Goal: Task Accomplishment & Management: Complete application form

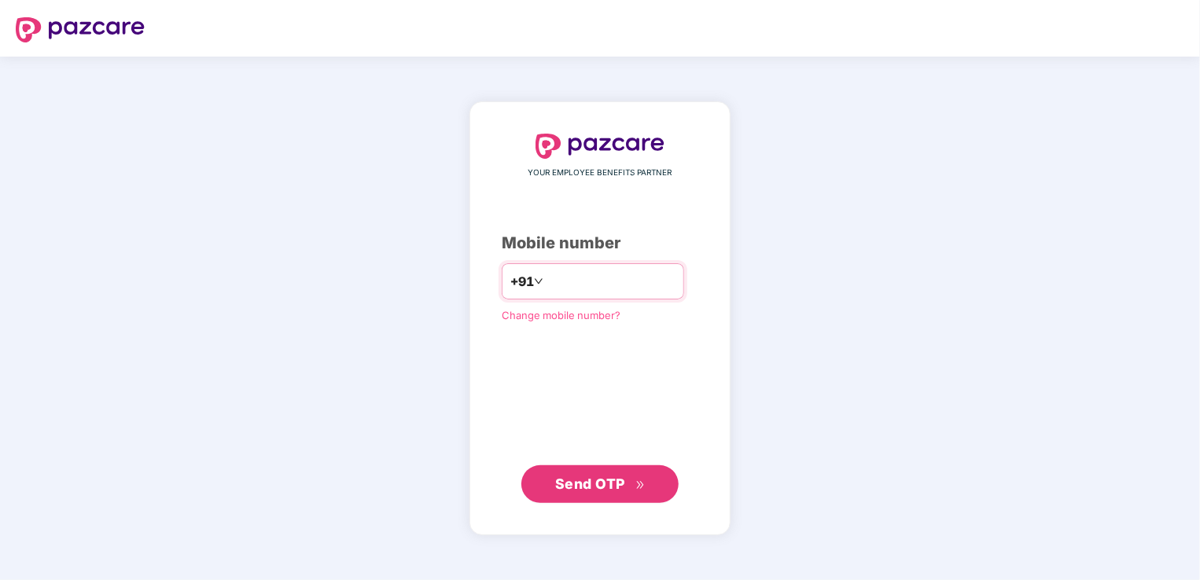
drag, startPoint x: 0, startPoint y: 0, endPoint x: 565, endPoint y: 289, distance: 634.6
click at [565, 289] on input "number" at bounding box center [611, 281] width 129 height 25
click at [591, 492] on span "Send OTP" at bounding box center [600, 484] width 90 height 22
drag, startPoint x: 539, startPoint y: 284, endPoint x: 551, endPoint y: 329, distance: 46.4
click at [546, 284] on input "**********" at bounding box center [610, 281] width 129 height 25
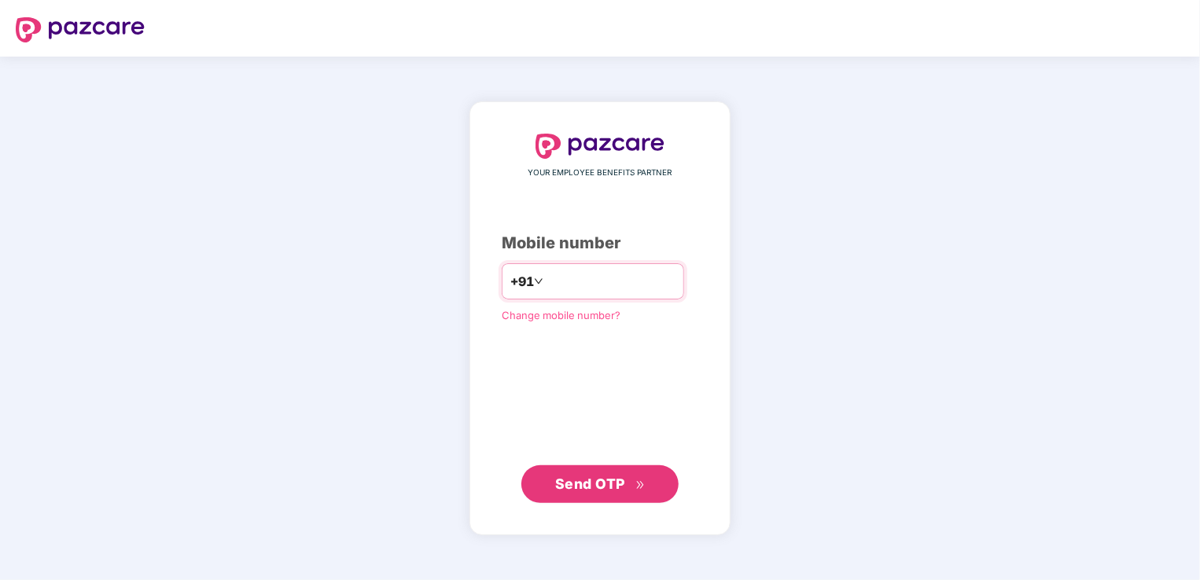
type input "**********"
click at [599, 481] on span "Send OTP" at bounding box center [590, 483] width 70 height 17
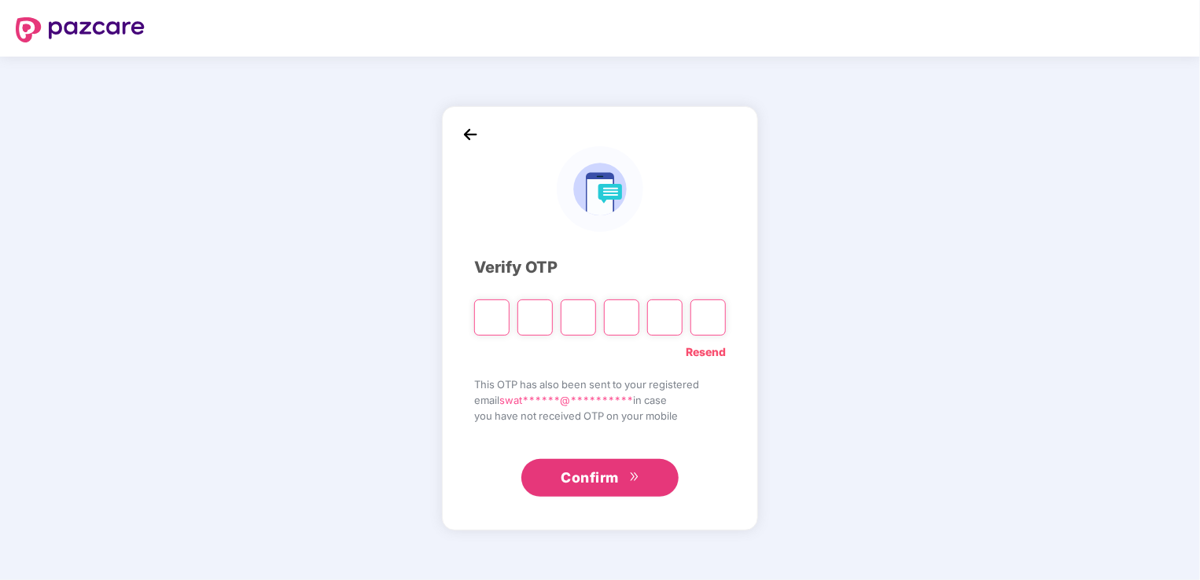
type input "*"
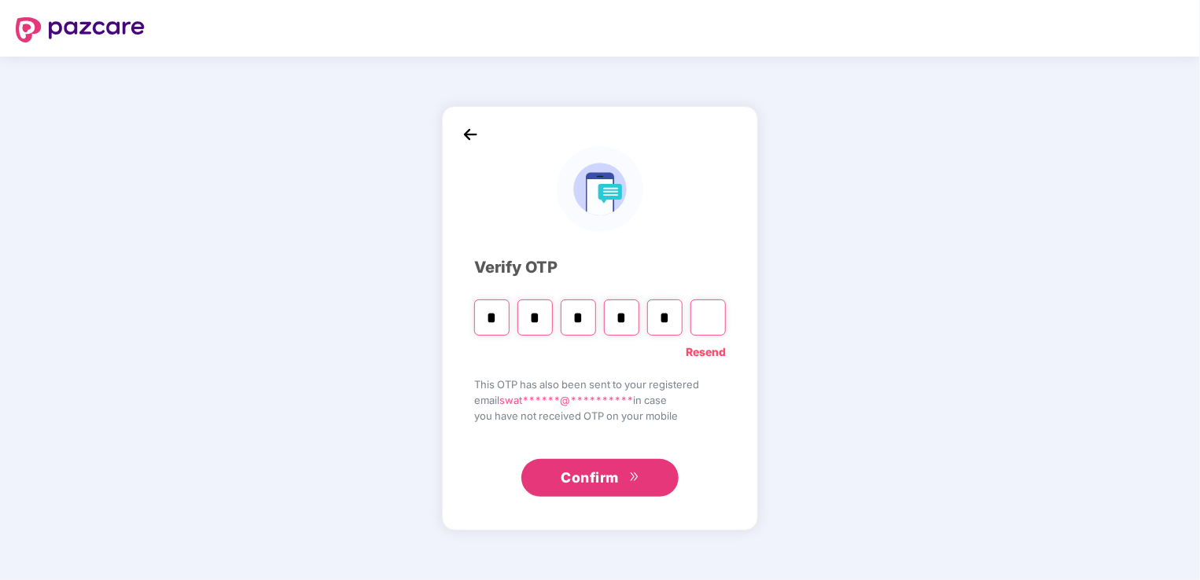
type input "*"
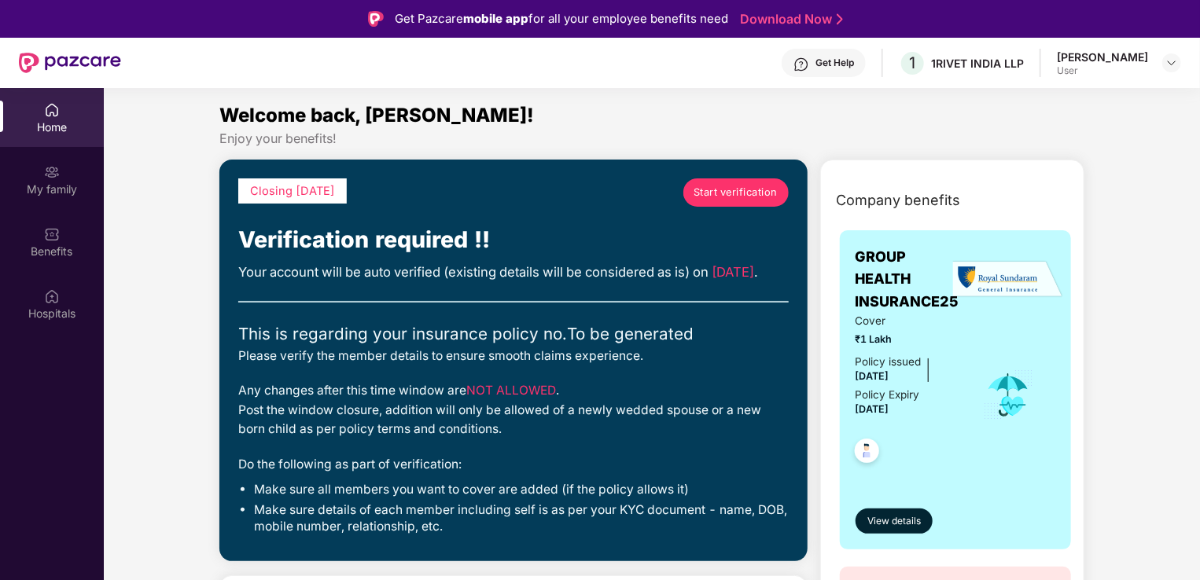
click at [738, 203] on link "Start verification" at bounding box center [736, 193] width 105 height 28
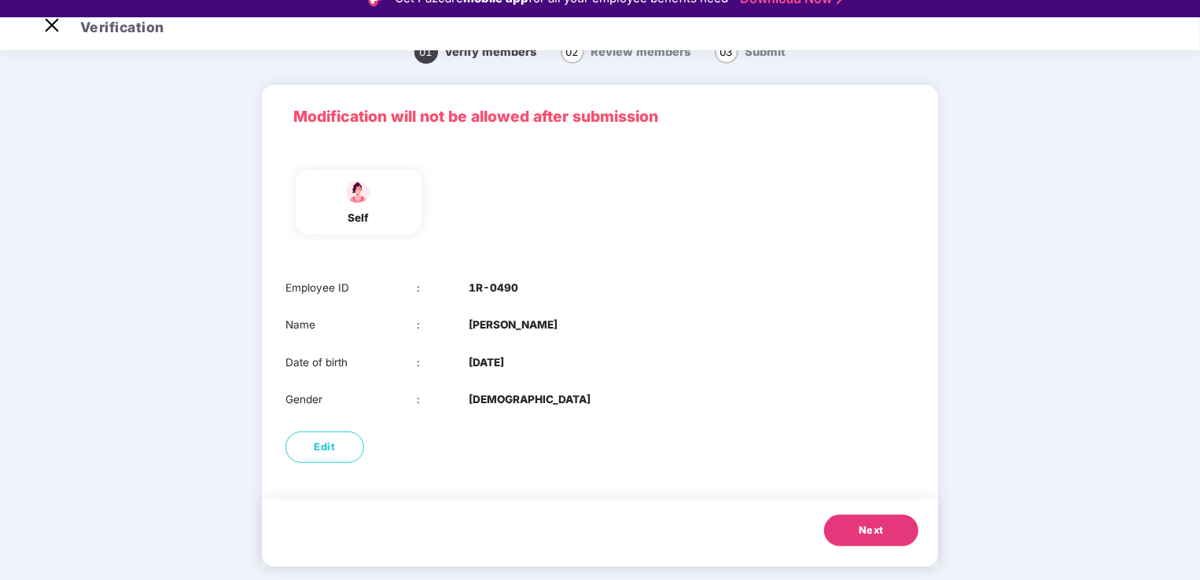
scroll to position [38, 0]
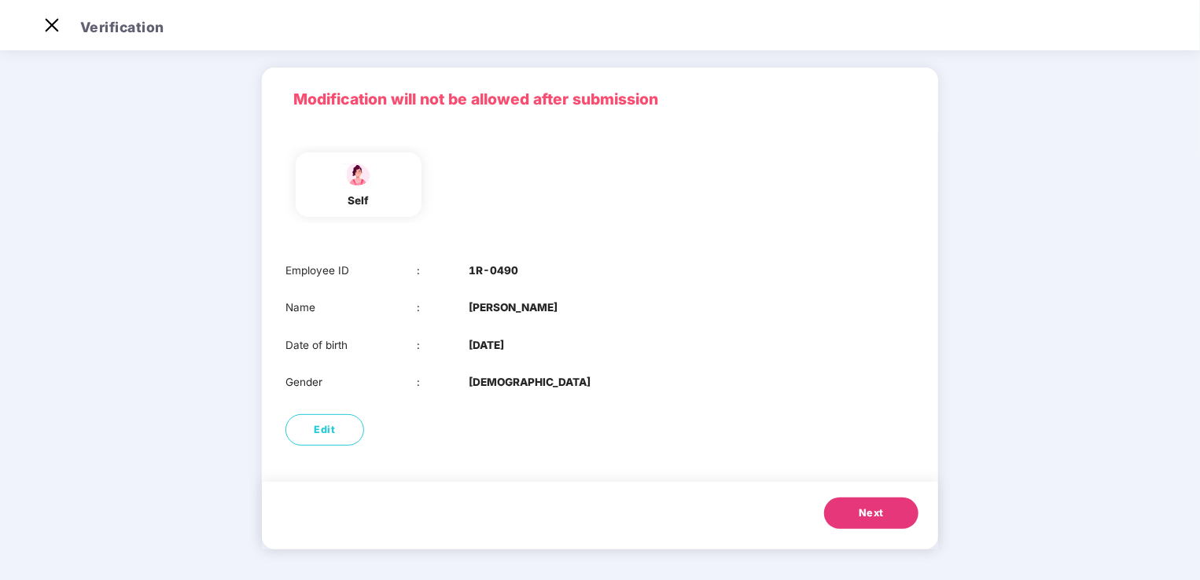
click at [840, 516] on button "Next" at bounding box center [871, 513] width 94 height 31
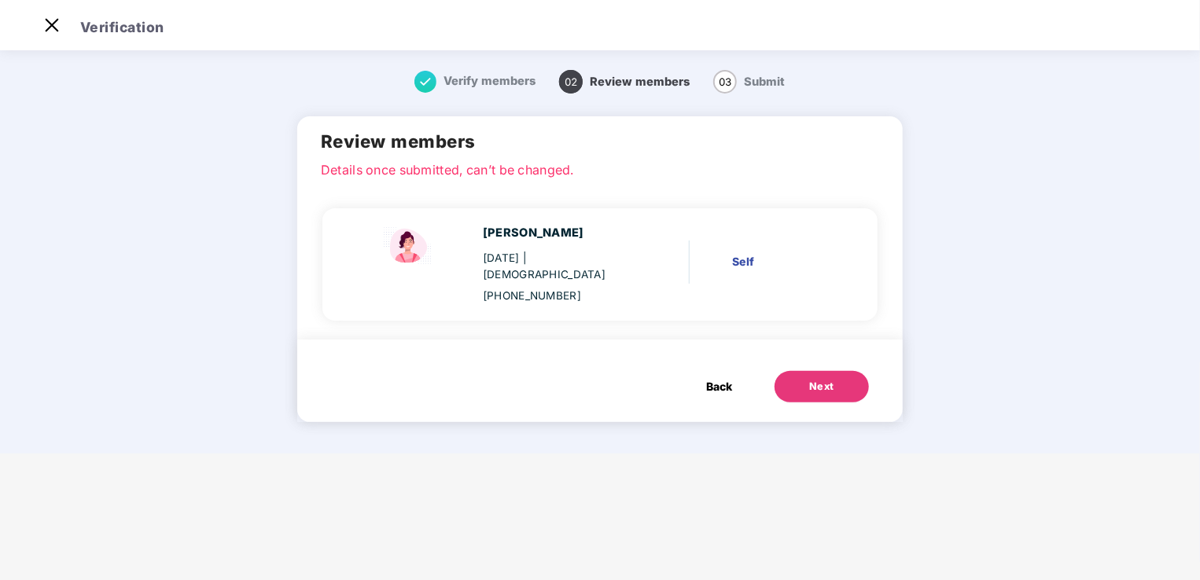
scroll to position [0, 0]
click at [832, 379] on div "Next" at bounding box center [821, 387] width 25 height 16
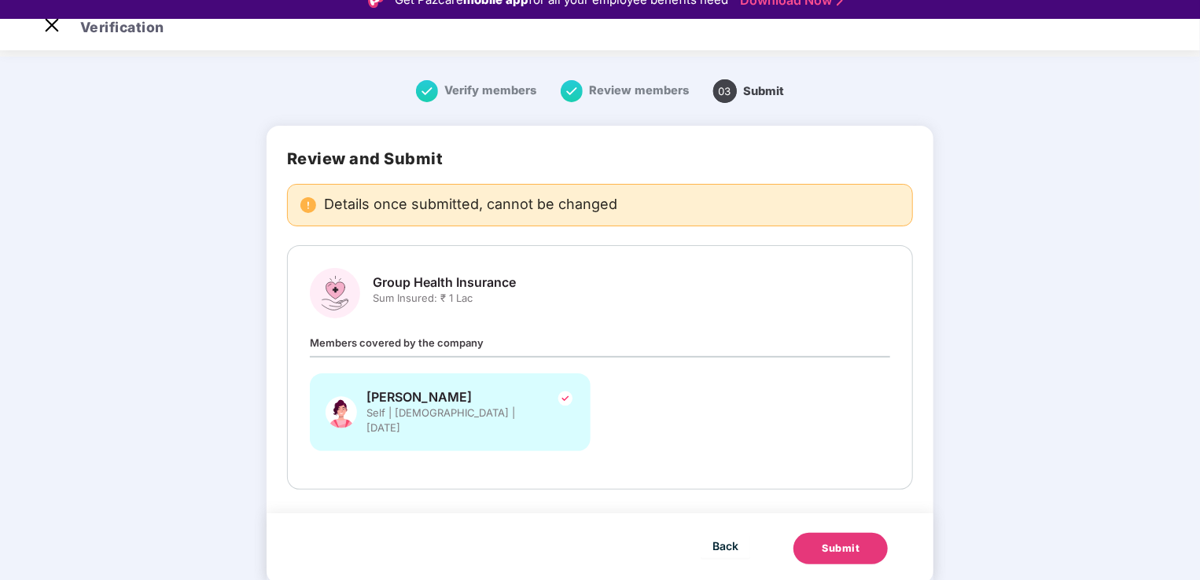
scroll to position [38, 0]
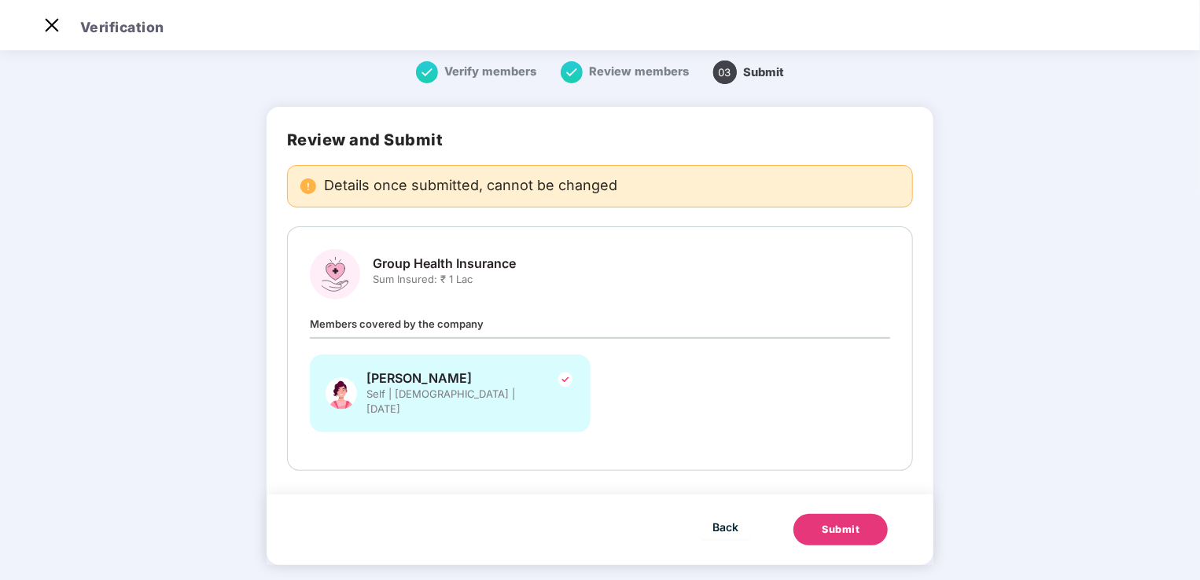
click at [844, 522] on div "Submit" at bounding box center [841, 530] width 38 height 16
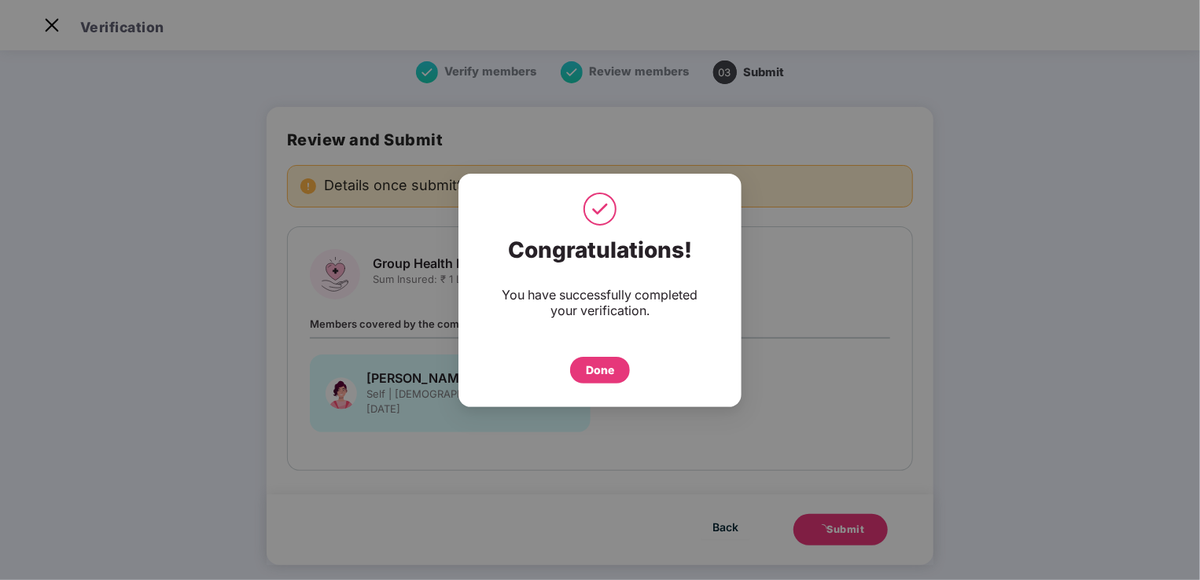
click at [588, 373] on div "Done" at bounding box center [600, 370] width 28 height 17
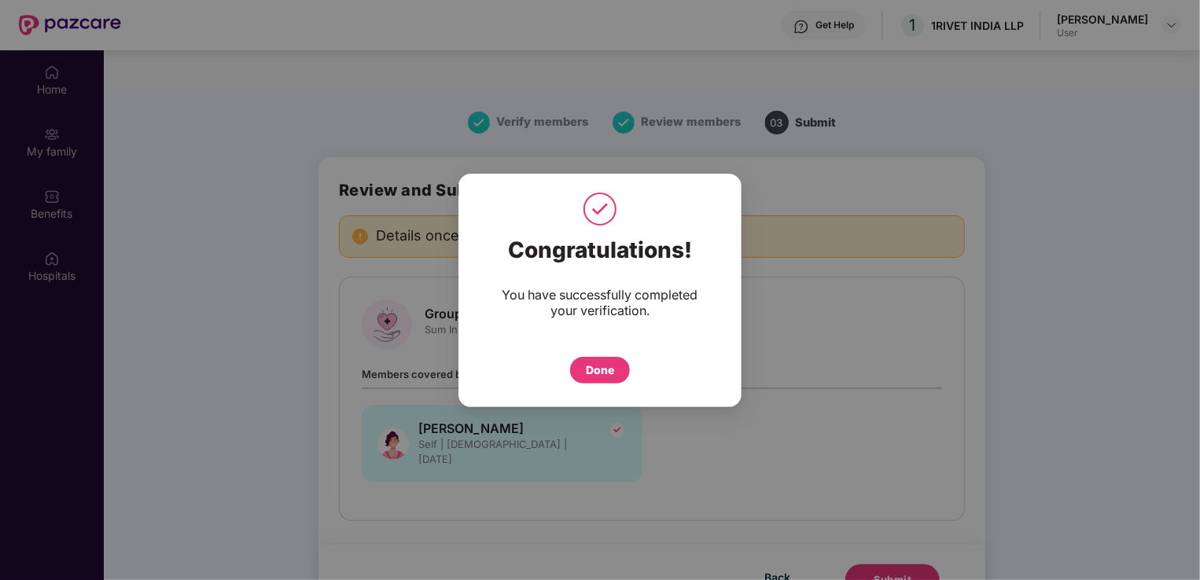
scroll to position [88, 0]
